Goal: Information Seeking & Learning: Compare options

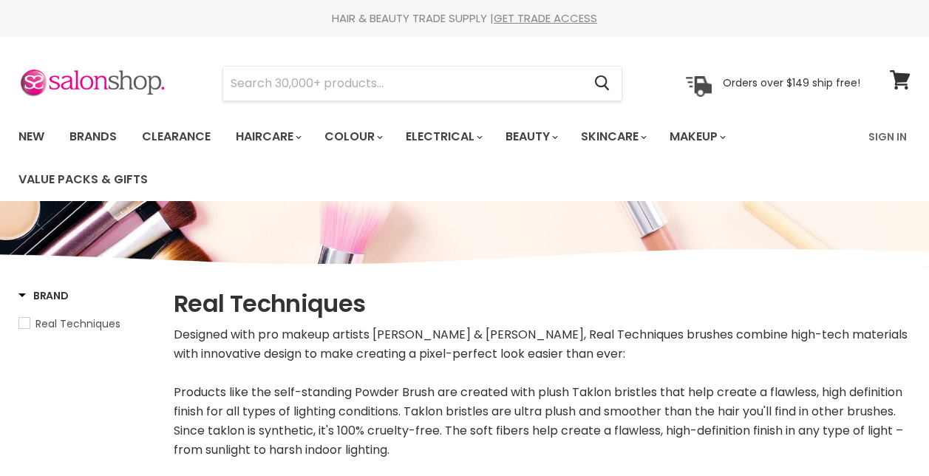
select select "created-descending"
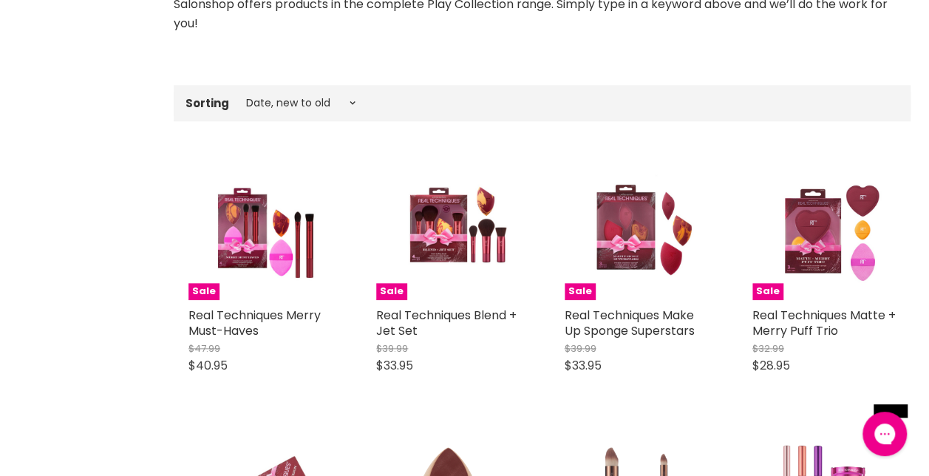
scroll to position [670, 0]
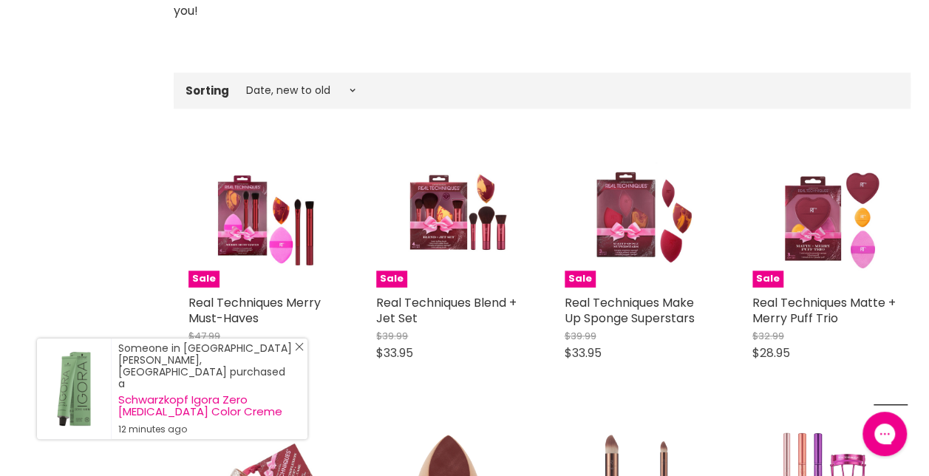
click at [299, 351] on icon "Close Icon" at bounding box center [299, 346] width 9 height 9
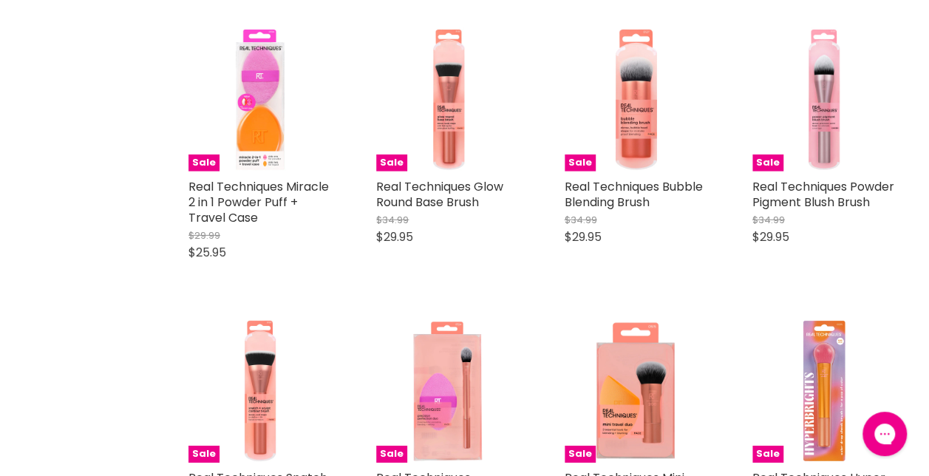
scroll to position [2225, 0]
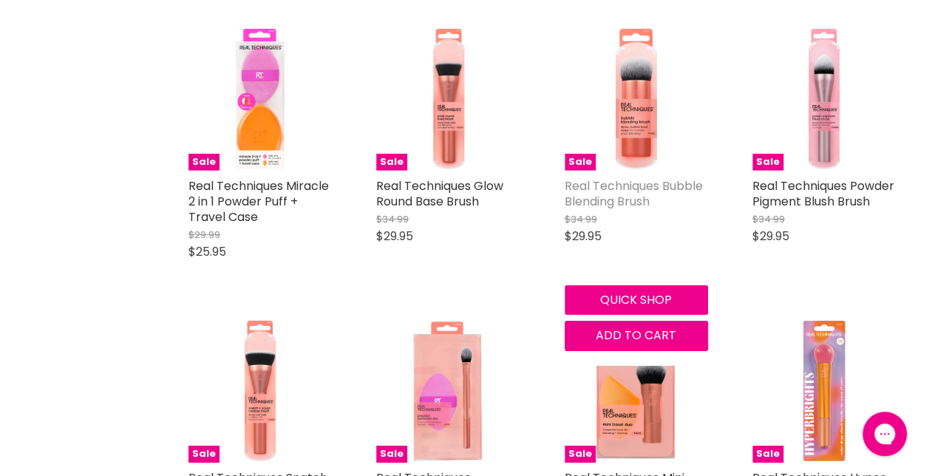
click at [611, 185] on link "Real Techniques Bubble Blending Brush" at bounding box center [634, 193] width 138 height 33
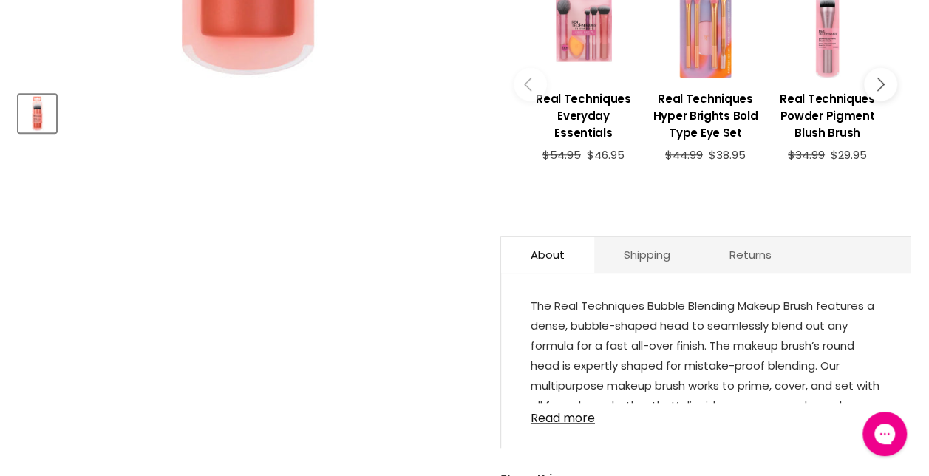
scroll to position [660, 0]
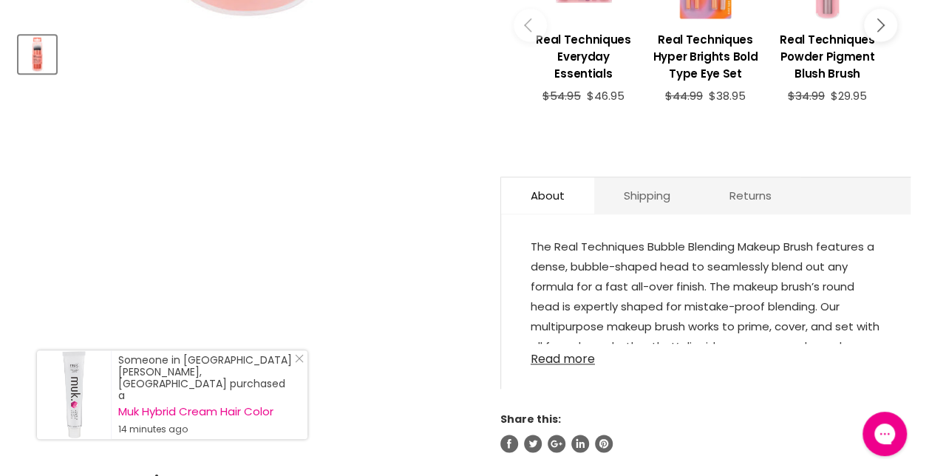
click at [556, 358] on link "Read more" at bounding box center [706, 355] width 350 height 22
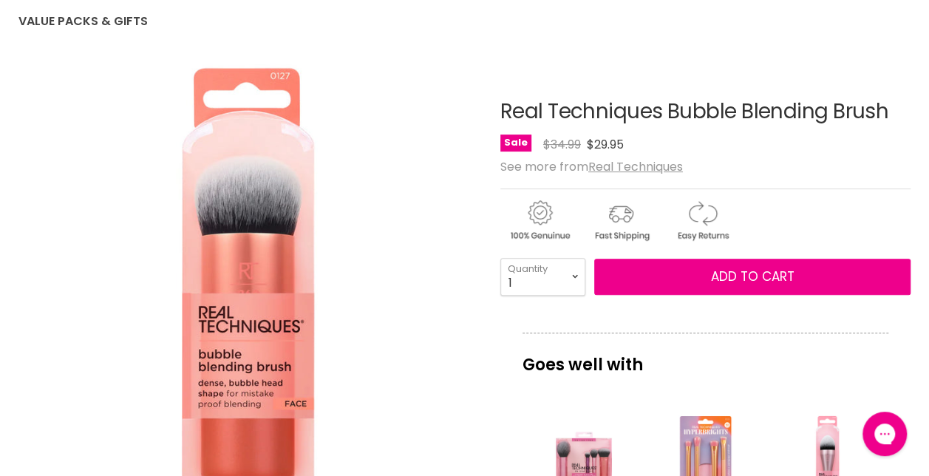
scroll to position [138, 0]
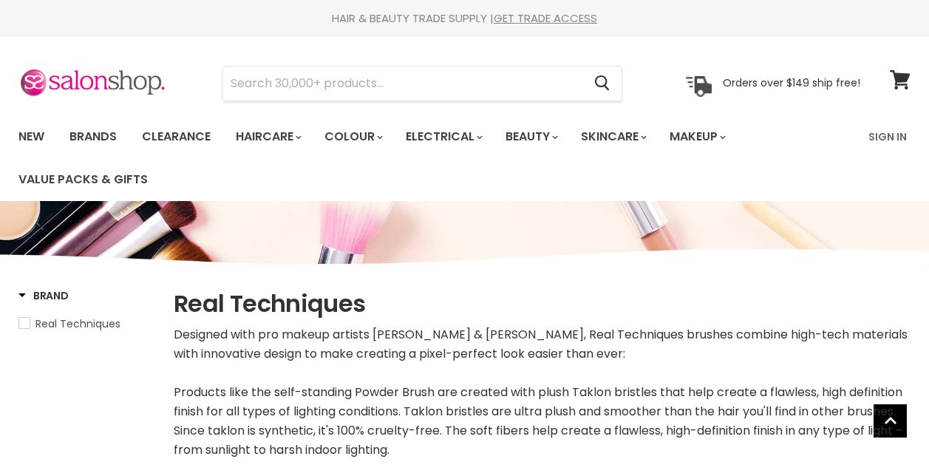
select select "created-descending"
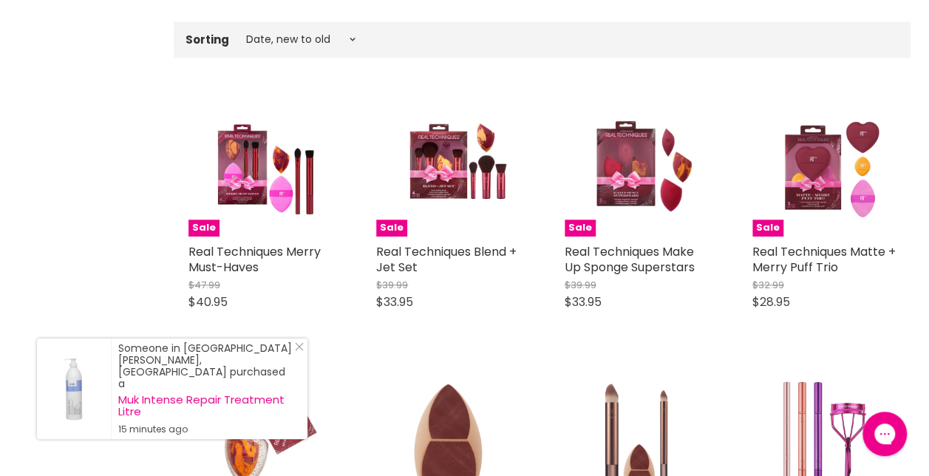
scroll to position [714, 0]
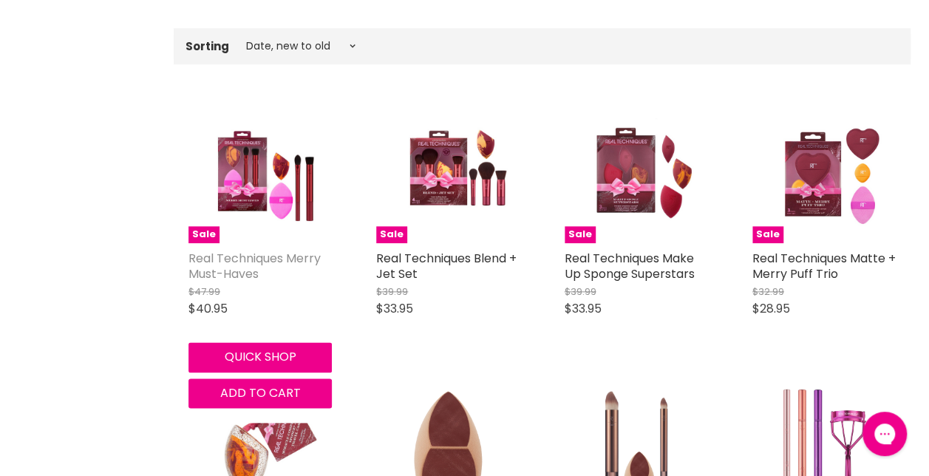
click at [253, 262] on link "Real Techniques Merry Must-Haves" at bounding box center [254, 266] width 132 height 33
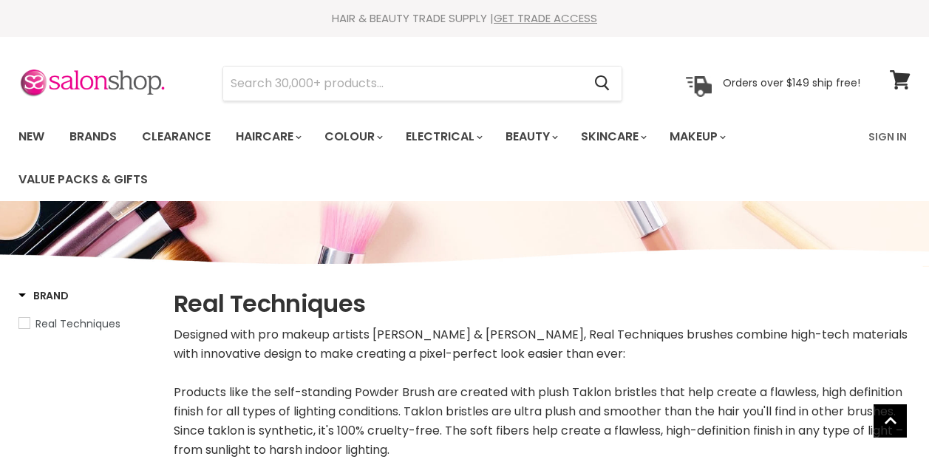
select select "created-descending"
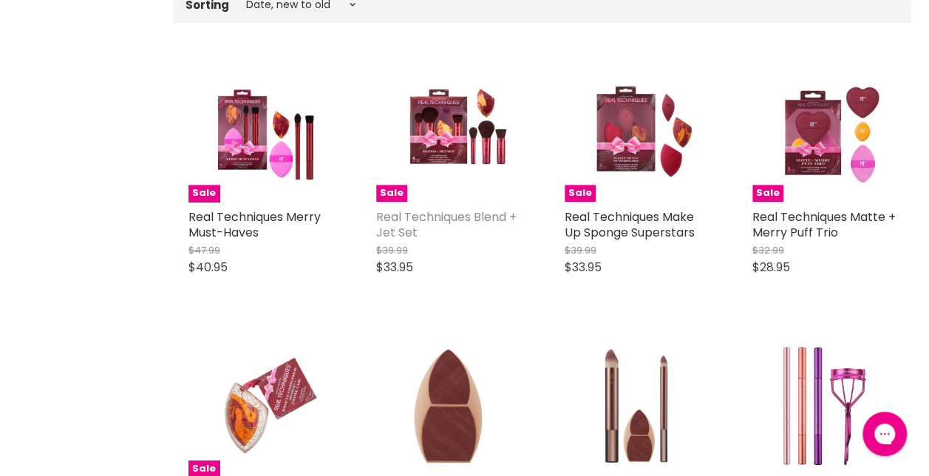
click at [423, 231] on link "Real Techniques Blend + Jet Set" at bounding box center [446, 224] width 140 height 33
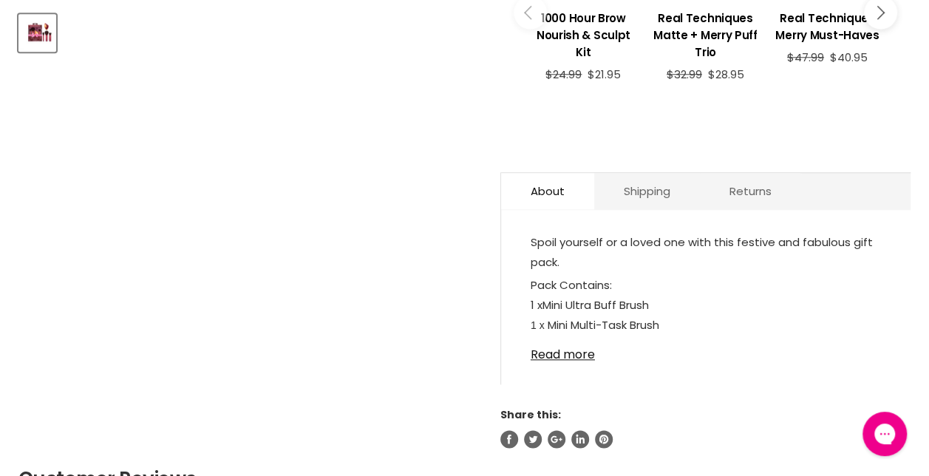
scroll to position [682, 0]
click at [582, 353] on link "Read more" at bounding box center [706, 349] width 350 height 22
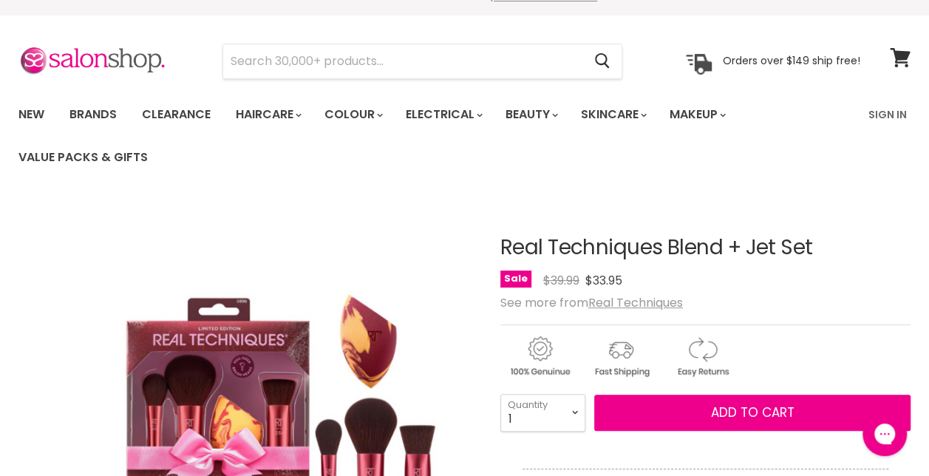
scroll to position [0, 0]
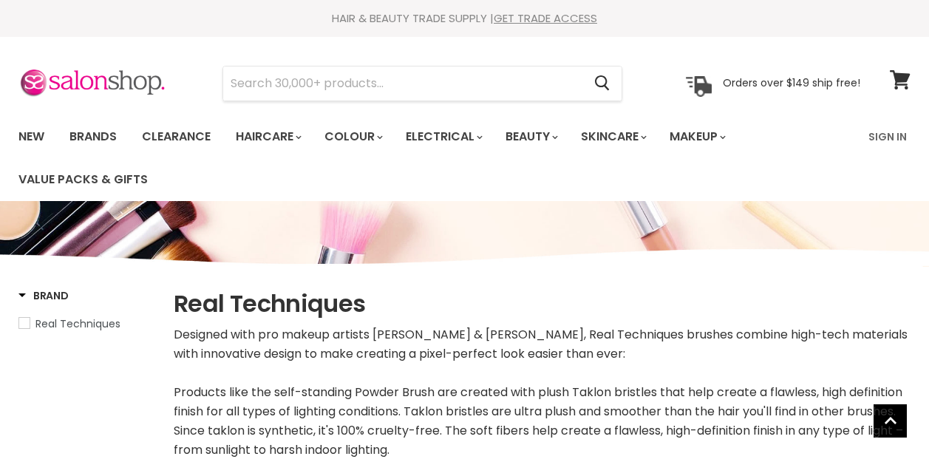
select select "created-descending"
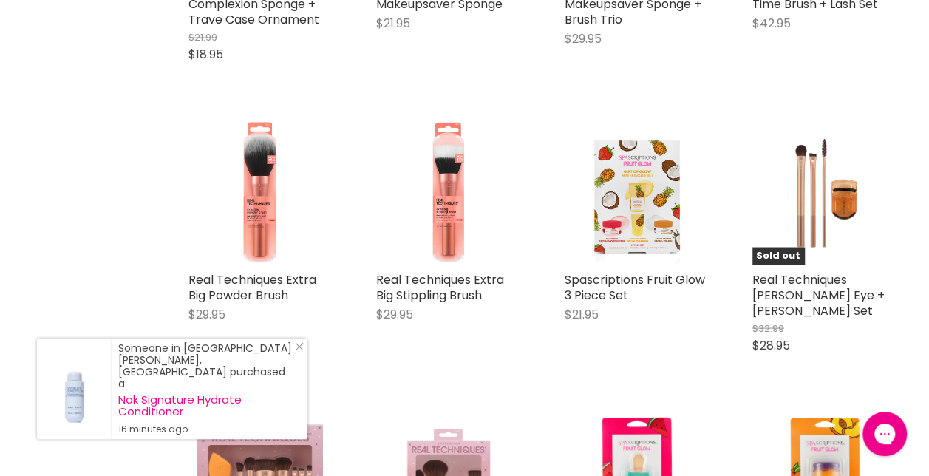
scroll to position [1299, 0]
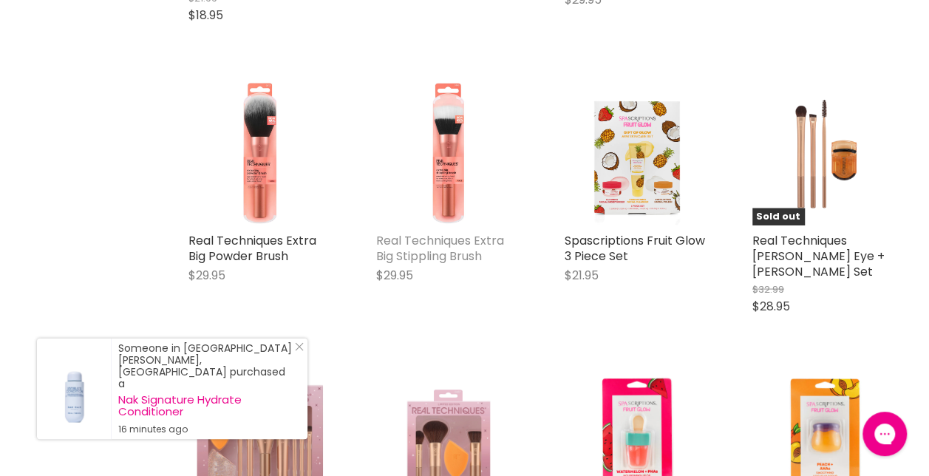
click at [448, 261] on link "Real Techniques Extra Big Stippling Brush" at bounding box center [440, 247] width 128 height 33
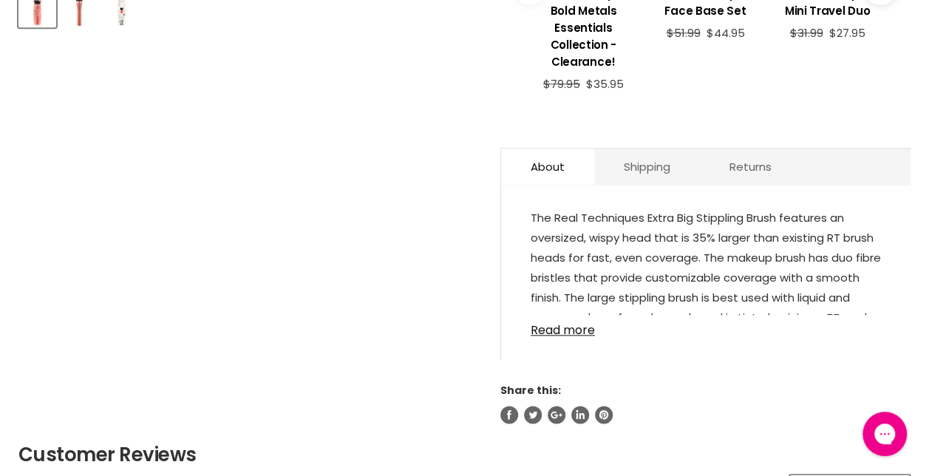
scroll to position [707, 0]
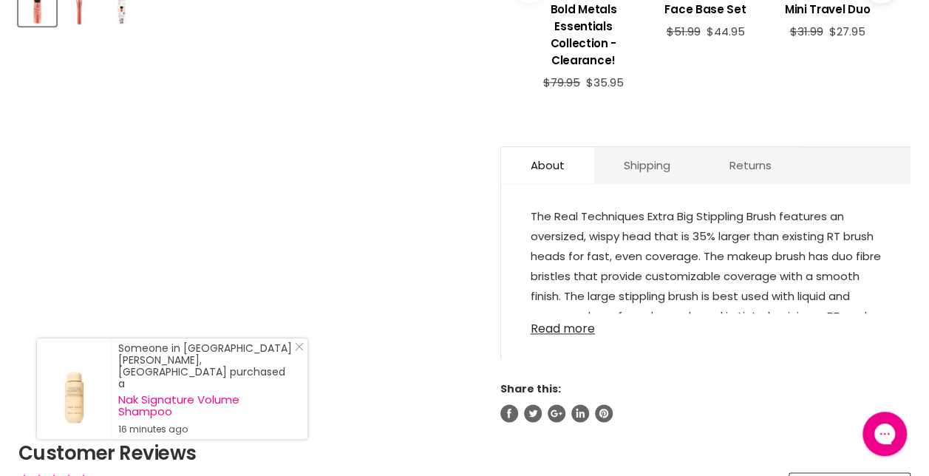
click at [559, 330] on link "Read more" at bounding box center [706, 324] width 350 height 22
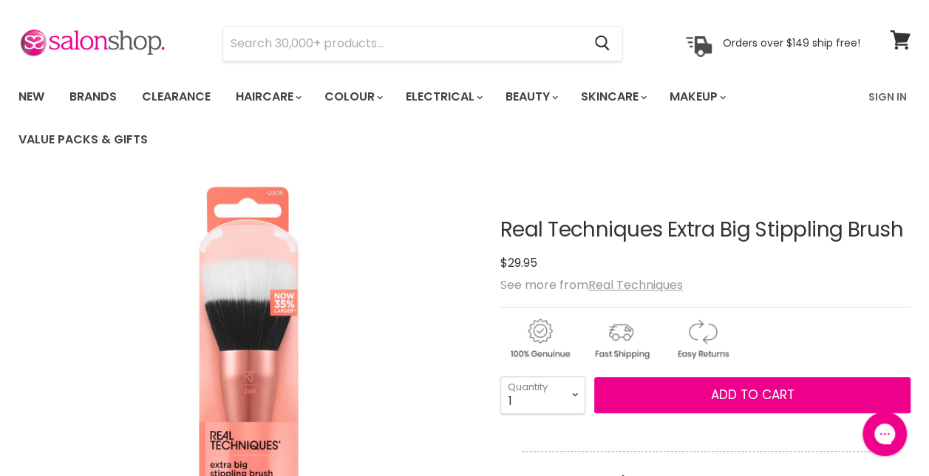
scroll to position [0, 0]
